Goal: Information Seeking & Learning: Learn about a topic

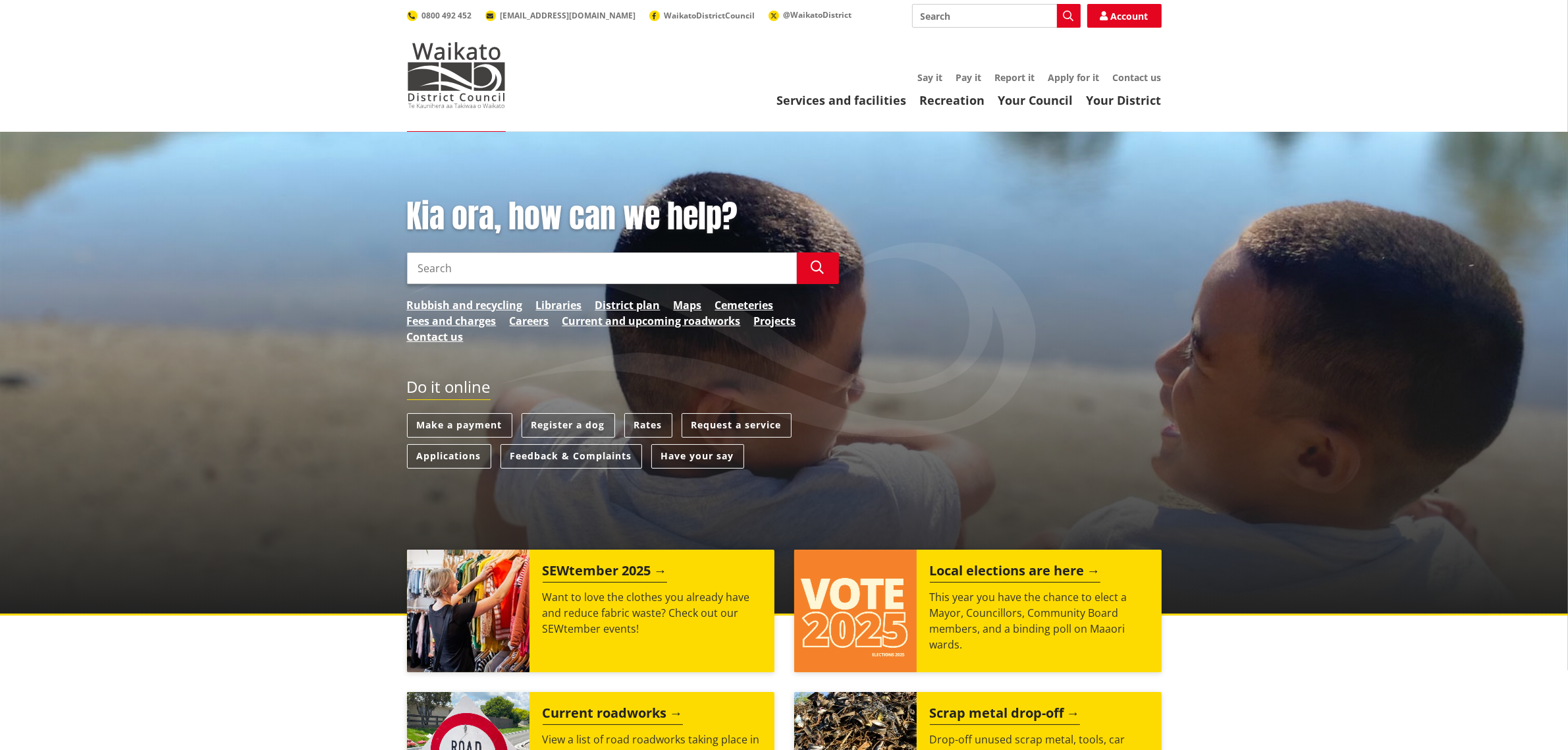
click at [279, 551] on div "Kia ora, how can we help? Search Search Rubbish and recycling Libraries Distric…" at bounding box center [784, 373] width 1568 height 484
click at [644, 425] on link "Rates" at bounding box center [649, 425] width 48 height 24
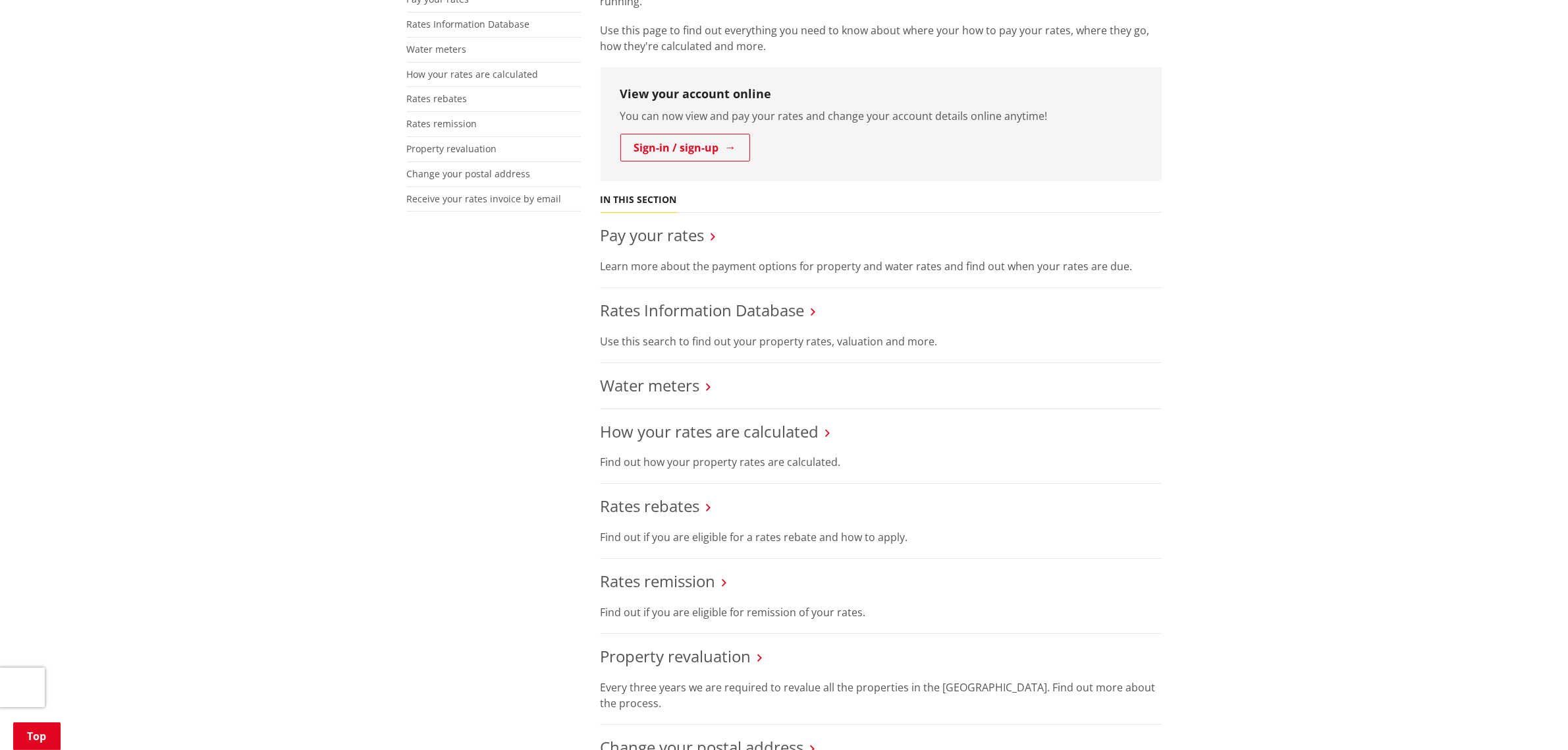
scroll to position [329, 0]
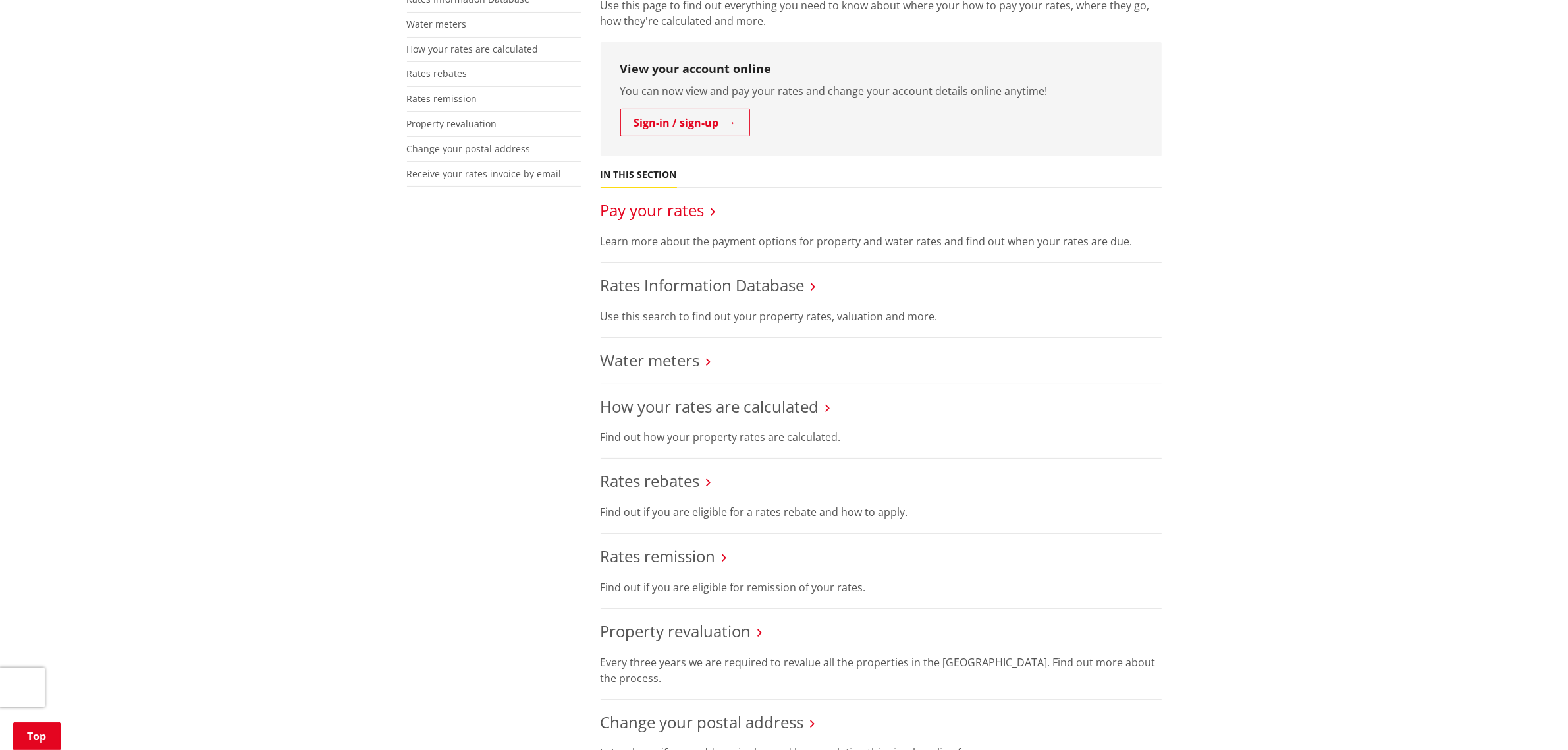
click at [685, 205] on link "Pay your rates" at bounding box center [653, 210] width 104 height 21
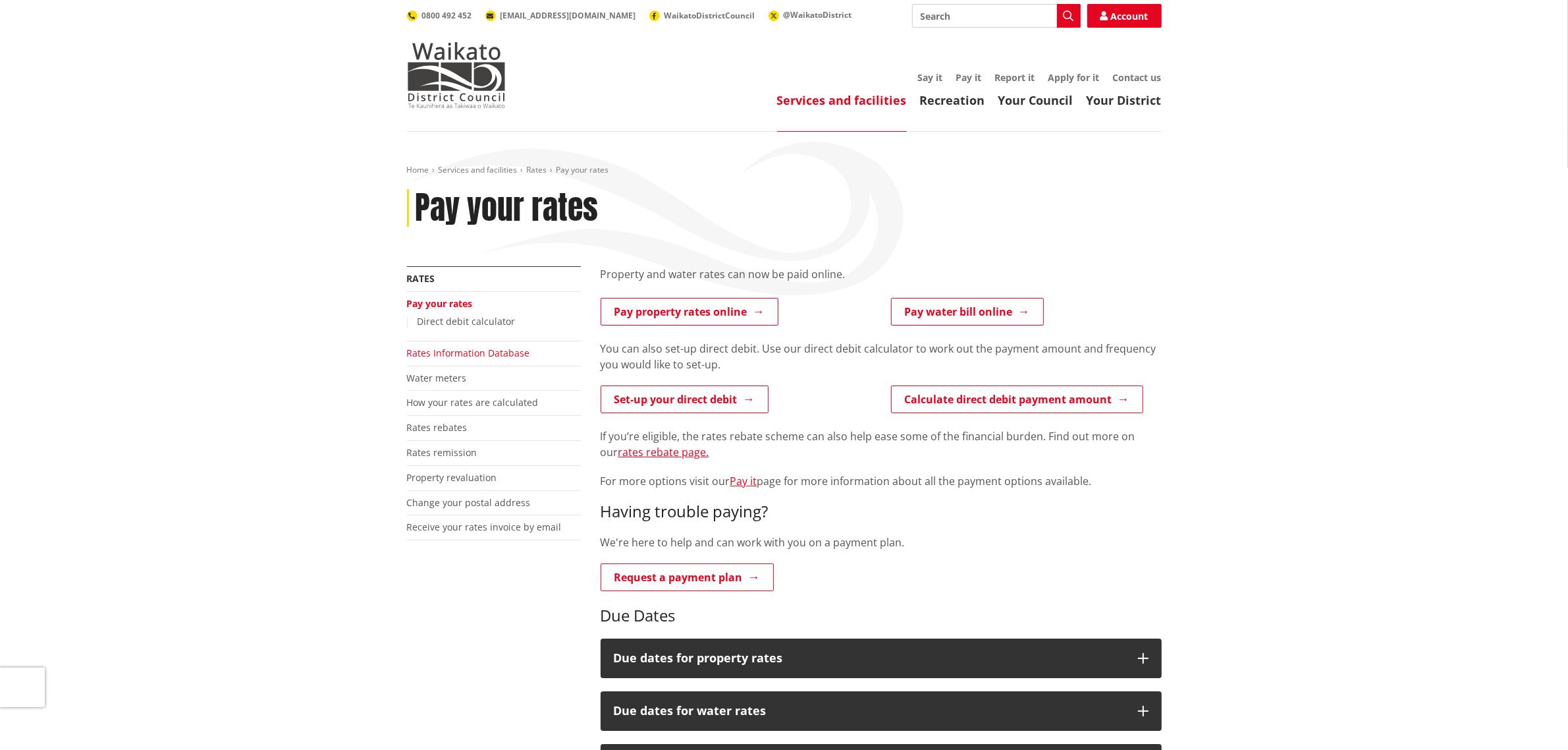
click at [470, 354] on link "Rates Information Database" at bounding box center [469, 353] width 123 height 12
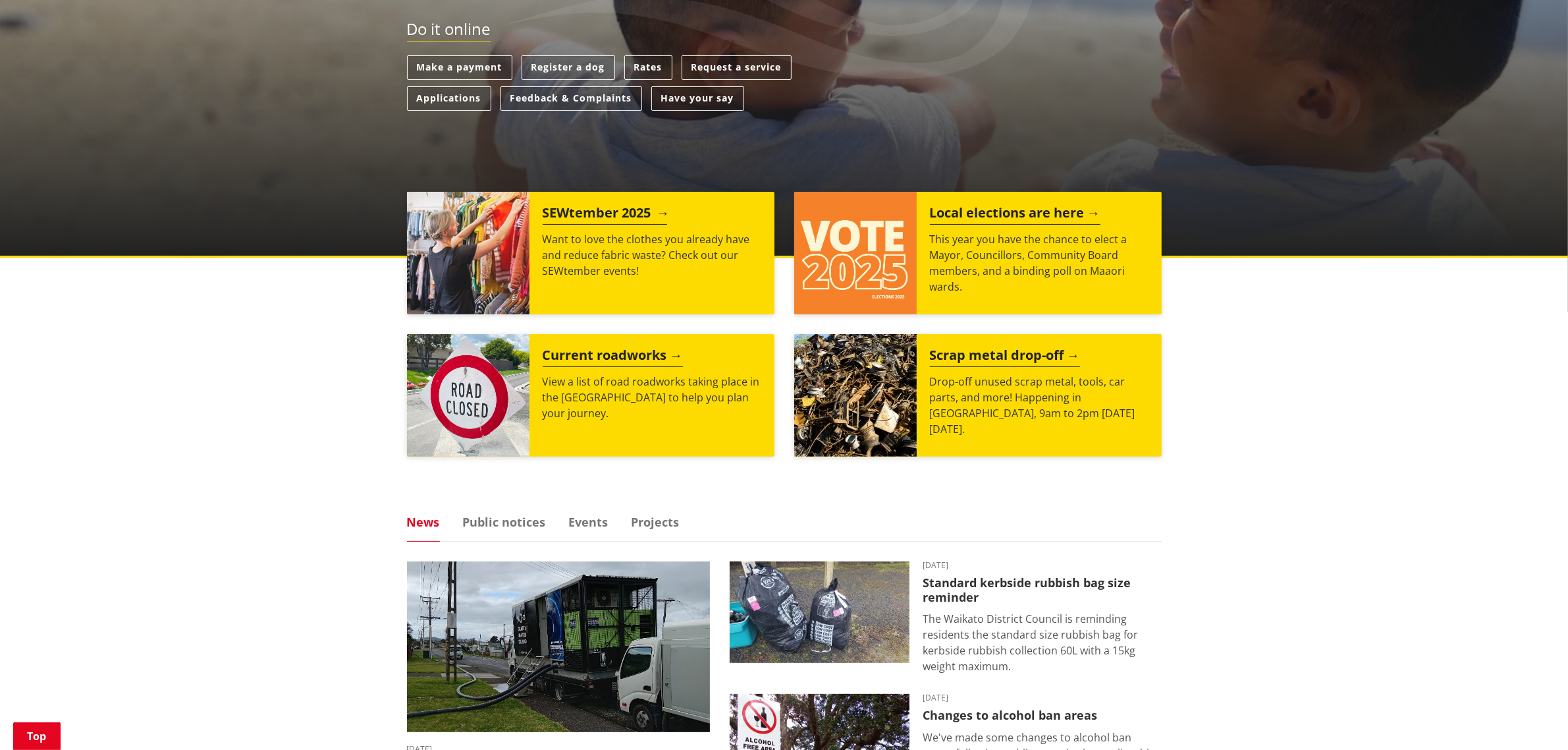
scroll to position [659, 0]
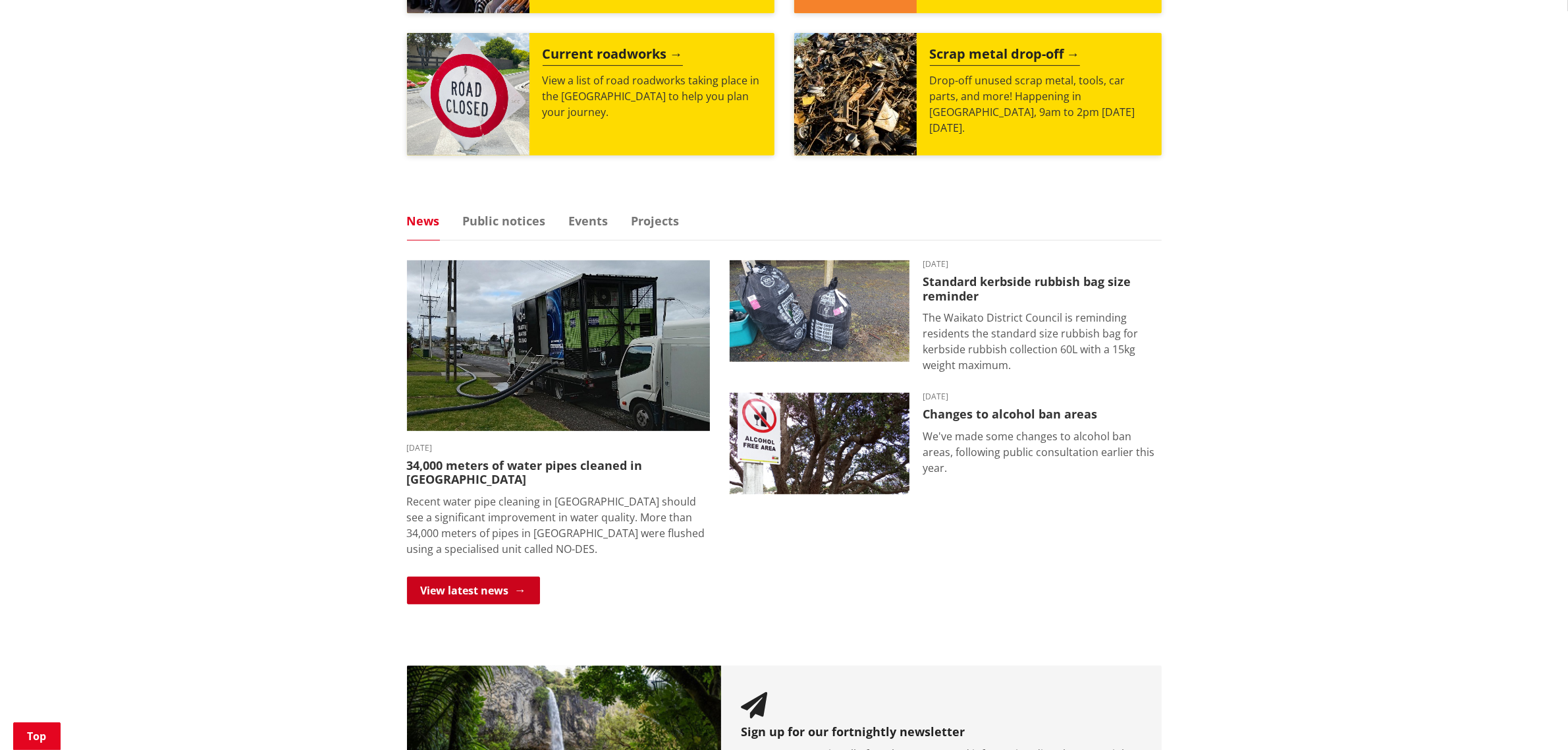
click at [472, 585] on link "View latest news" at bounding box center [474, 590] width 133 height 28
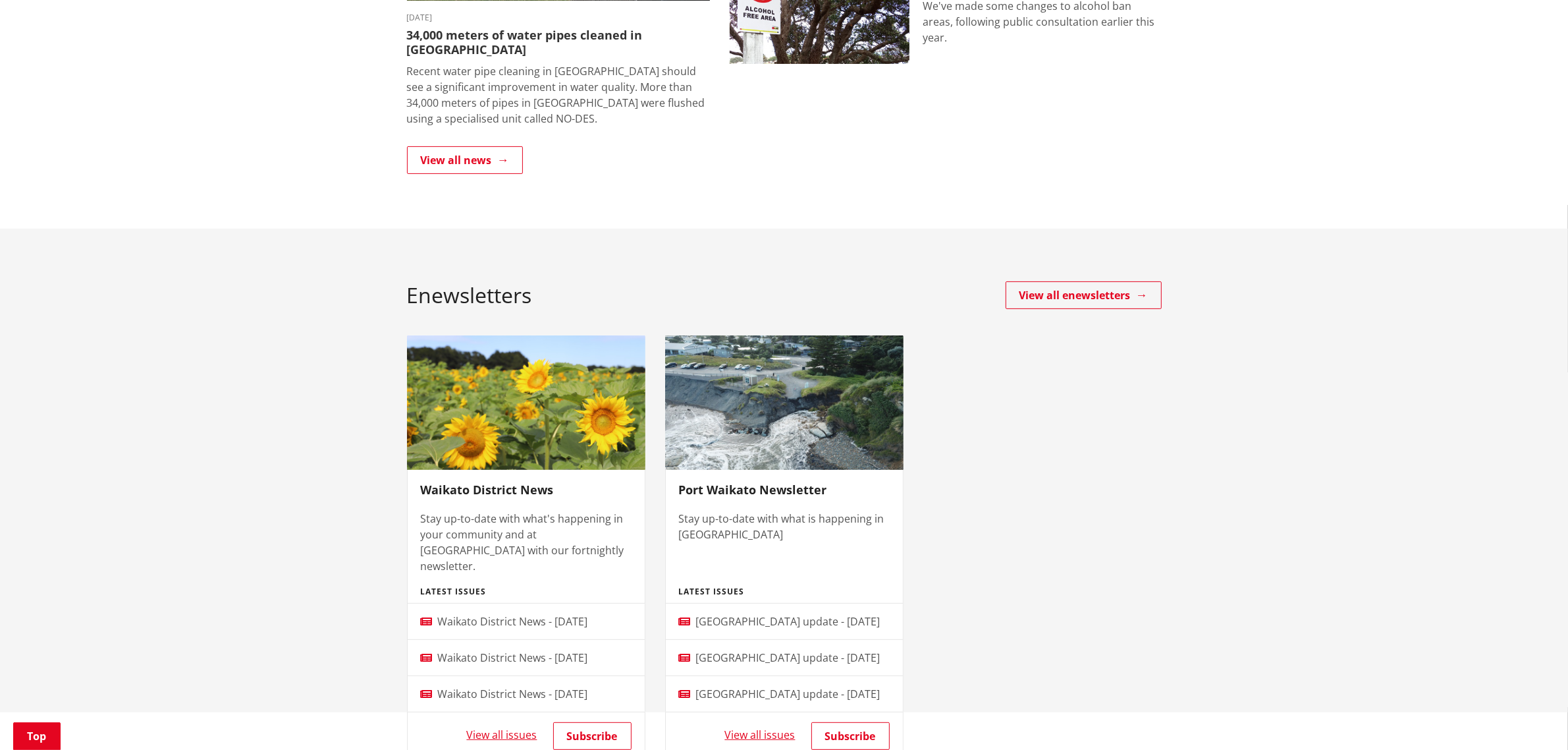
scroll to position [494, 0]
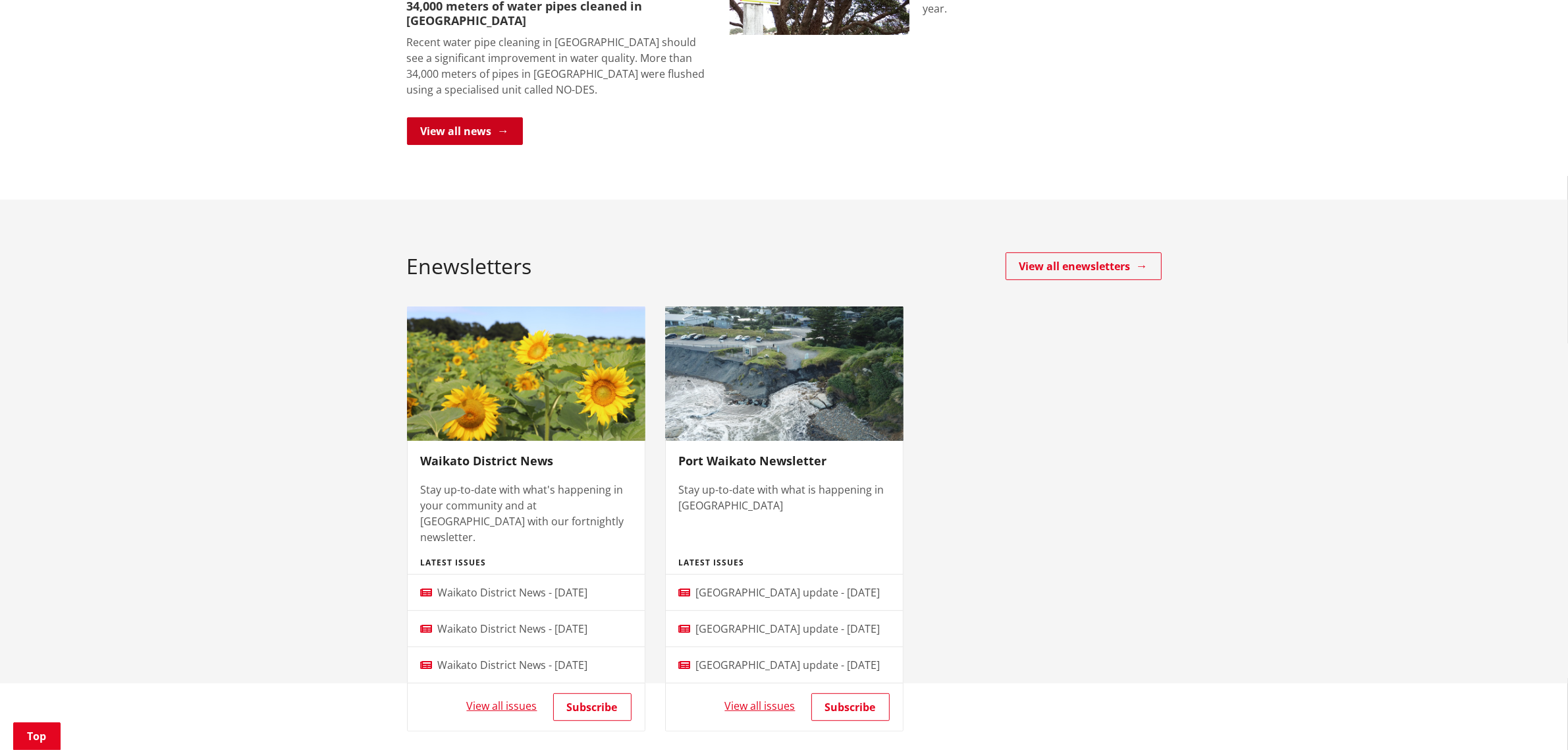
click at [511, 118] on link "View all news" at bounding box center [465, 131] width 116 height 28
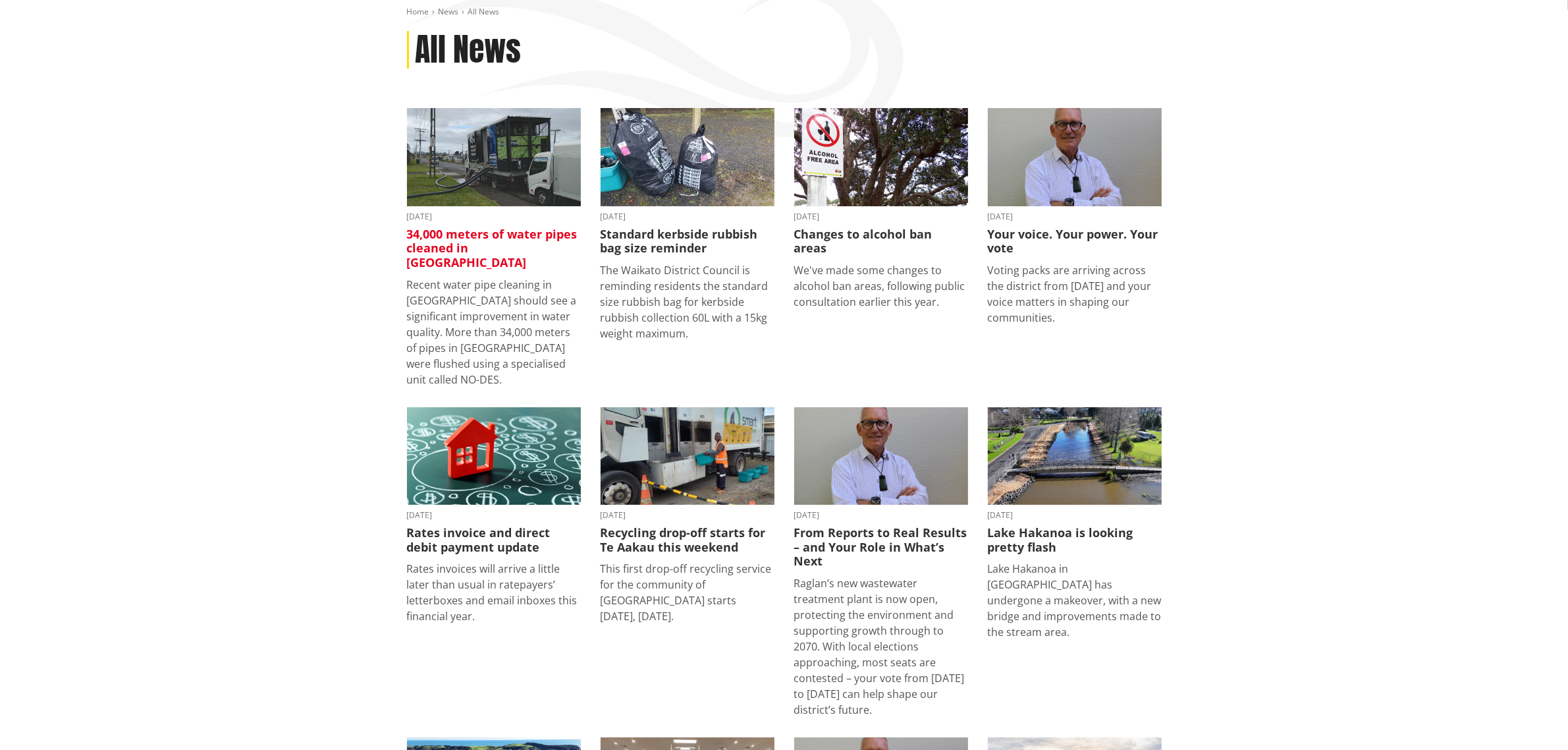
scroll to position [165, 0]
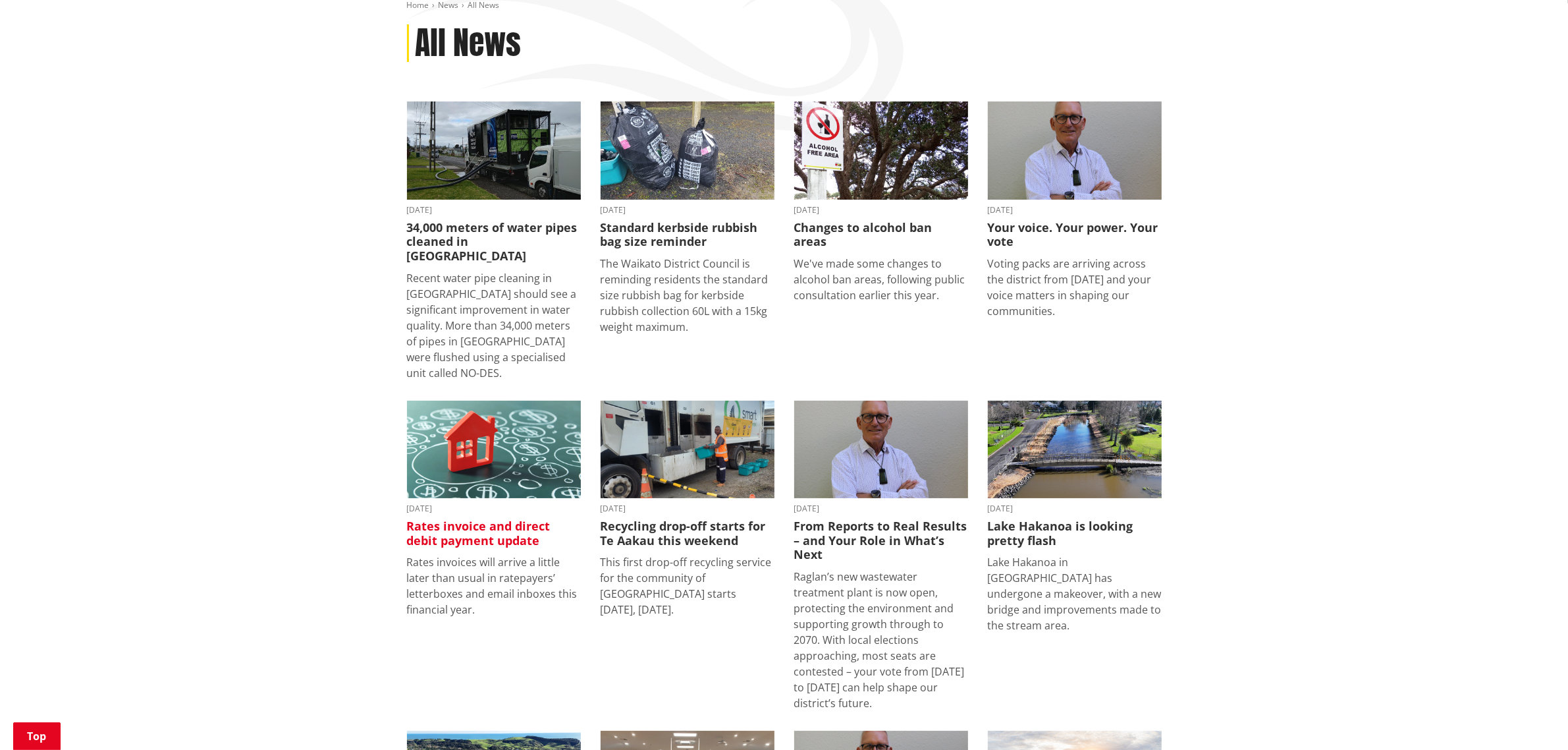
click at [499, 401] on img at bounding box center [494, 450] width 174 height 98
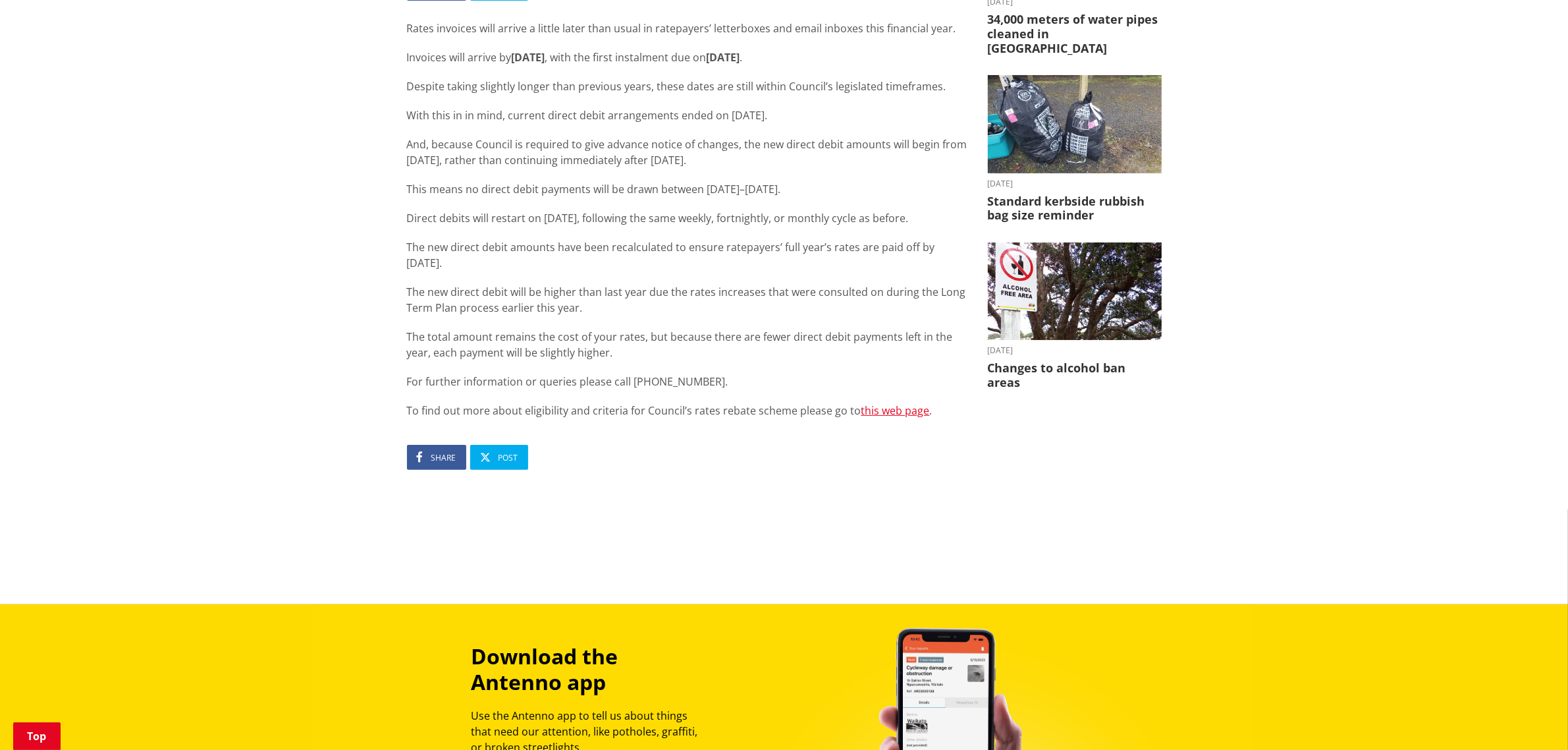
scroll to position [329, 0]
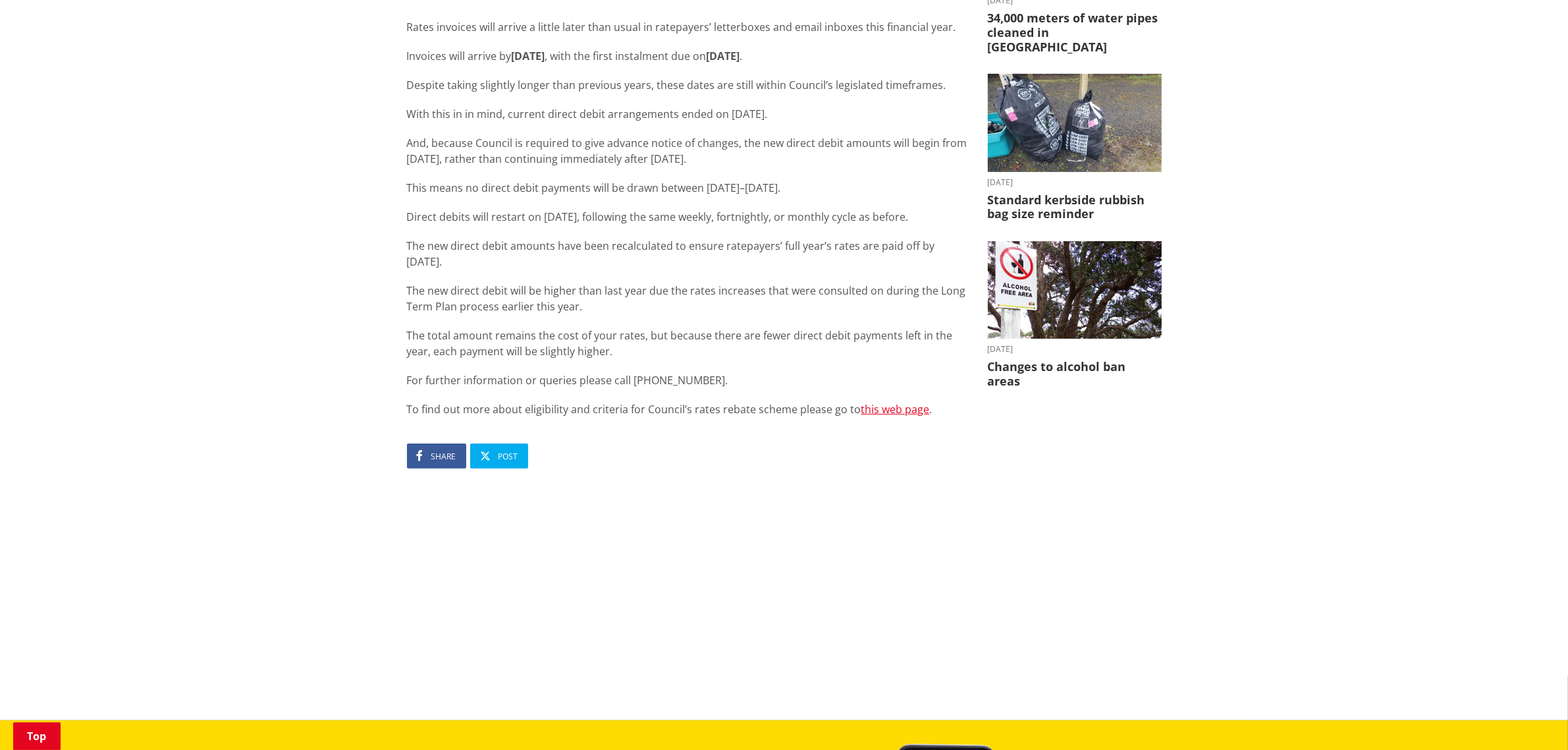
drag, startPoint x: 663, startPoint y: 206, endPoint x: 767, endPoint y: 334, distance: 164.9
click at [742, 264] on div "Rates invoices will arrive a little later than usual in ratepayers’ letterboxes…" at bounding box center [688, 218] width 561 height 398
drag, startPoint x: 768, startPoint y: 338, endPoint x: 768, endPoint y: 348, distance: 10.0
click at [768, 344] on p "The total amount remains the cost of your rates, but because there are fewer di…" at bounding box center [688, 343] width 561 height 32
click at [731, 384] on p "For further information or queries please call 0800 492 452." at bounding box center [688, 380] width 561 height 16
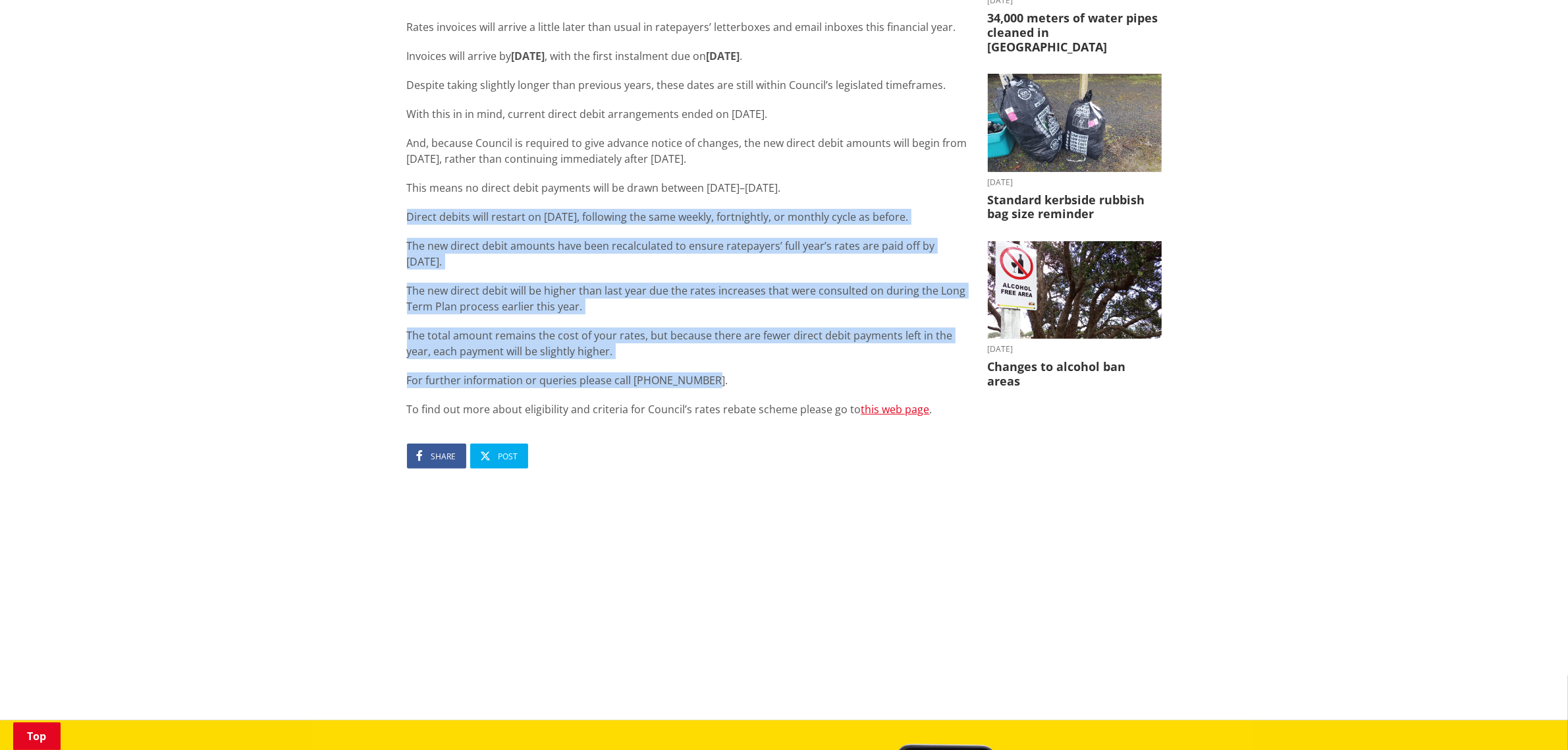
drag, startPoint x: 726, startPoint y: 380, endPoint x: 400, endPoint y: 202, distance: 371.4
click at [400, 202] on div "Rates invoice and direct debit payment update 25 August 2025 Share Post Rates i…" at bounding box center [688, 264] width 581 height 808
click at [643, 201] on div "Rates invoices will arrive a little later than usual in ratepayers’ letterboxes…" at bounding box center [688, 218] width 561 height 398
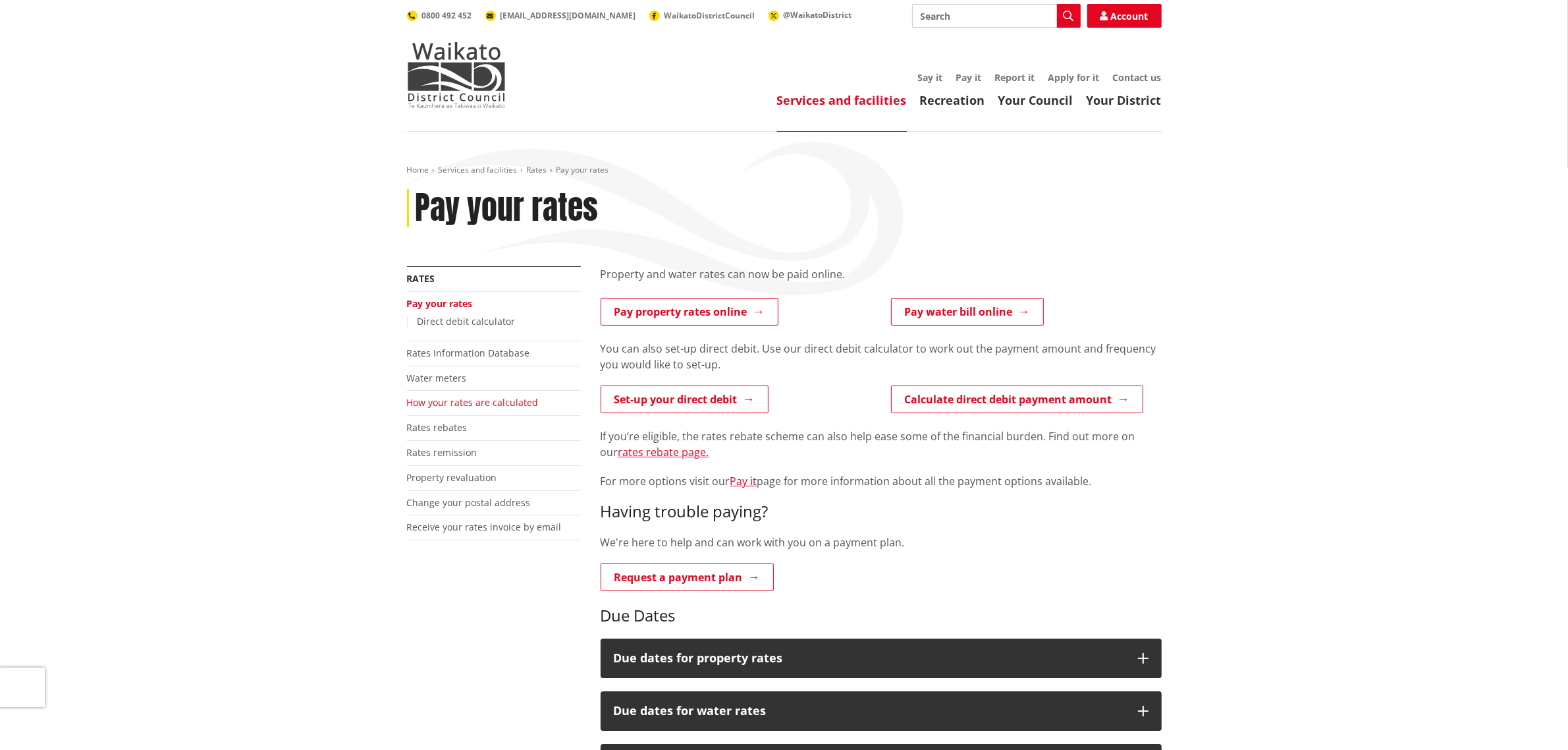
click at [511, 406] on link "How your rates are calculated" at bounding box center [473, 402] width 131 height 12
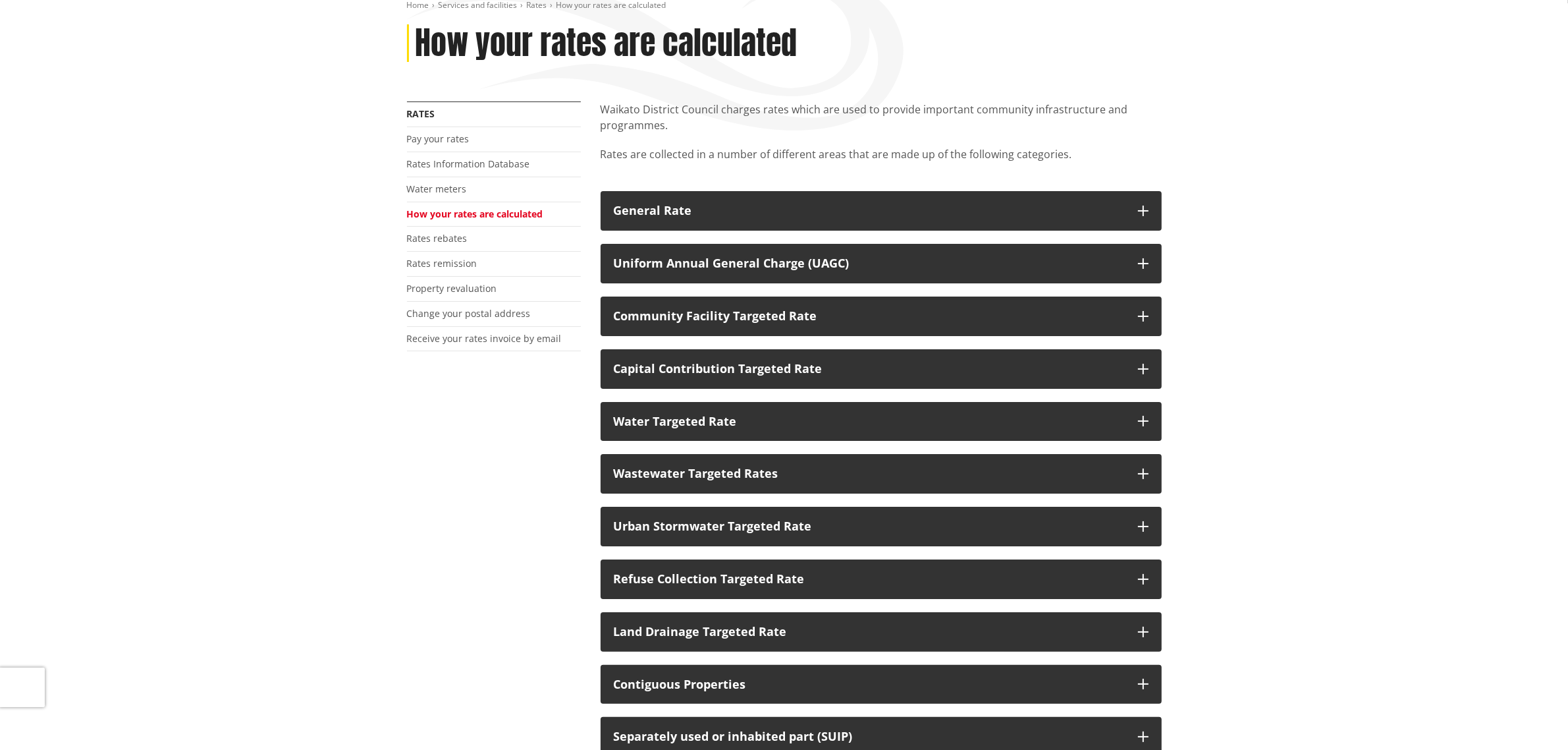
scroll to position [82, 0]
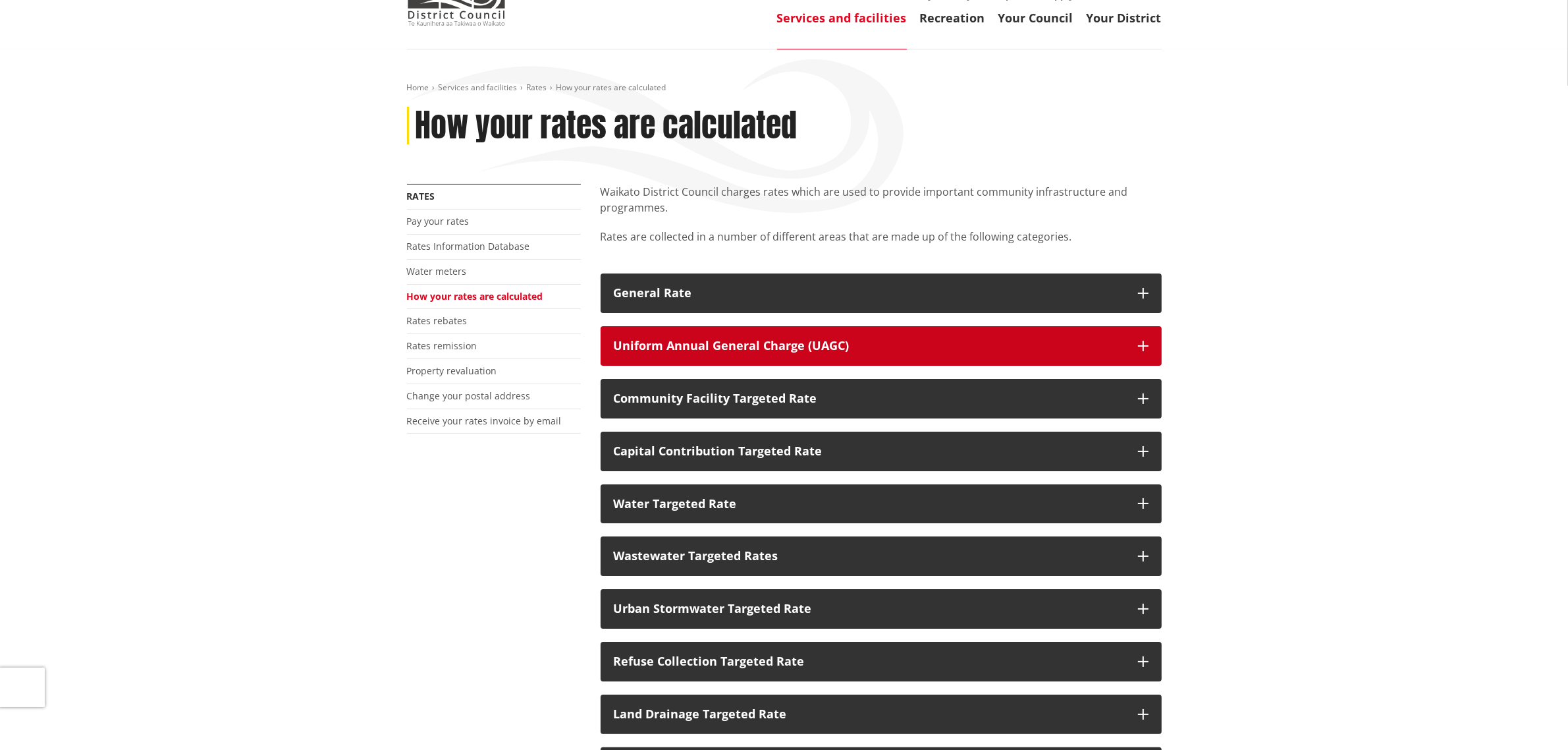
click at [834, 352] on div "Uniform Annual General Charge (UAGC)" at bounding box center [869, 345] width 511 height 13
